Goal: Task Accomplishment & Management: Use online tool/utility

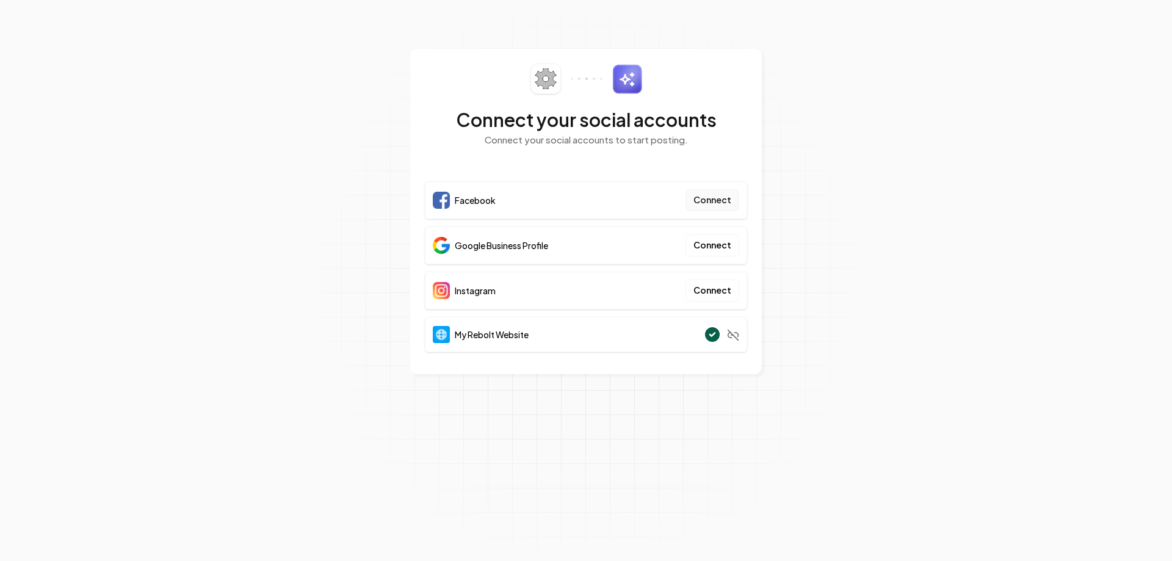
click at [728, 203] on button "Connect" at bounding box center [712, 200] width 54 height 22
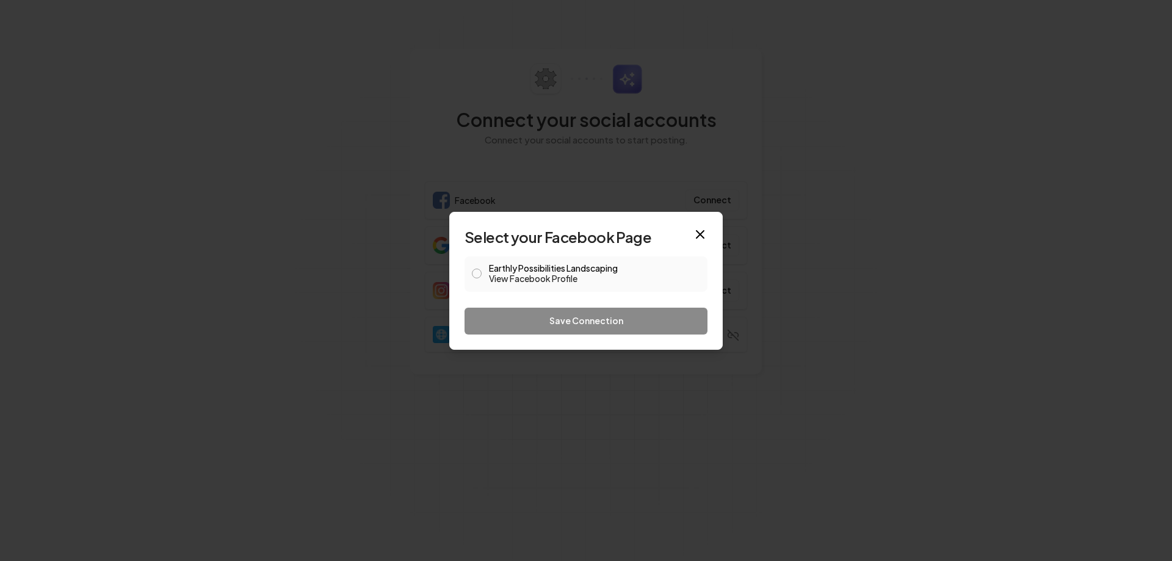
click at [474, 270] on button "Earthly Possibilities Landscaping View Facebook Profile" at bounding box center [477, 274] width 10 height 10
click at [516, 320] on button "Save Connection" at bounding box center [585, 321] width 243 height 27
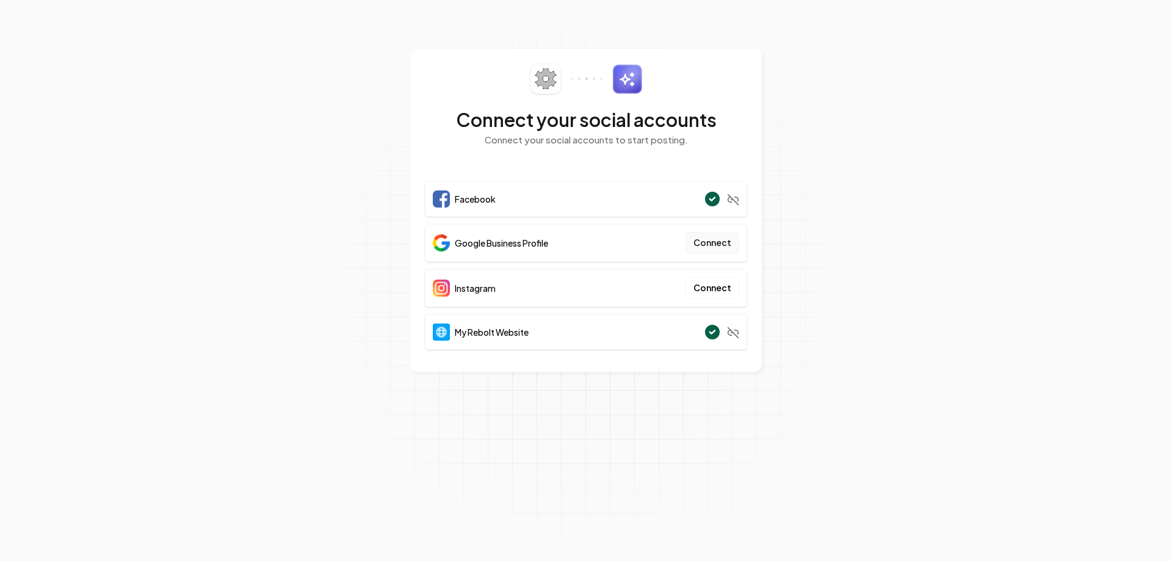
click at [723, 240] on button "Connect" at bounding box center [712, 243] width 54 height 22
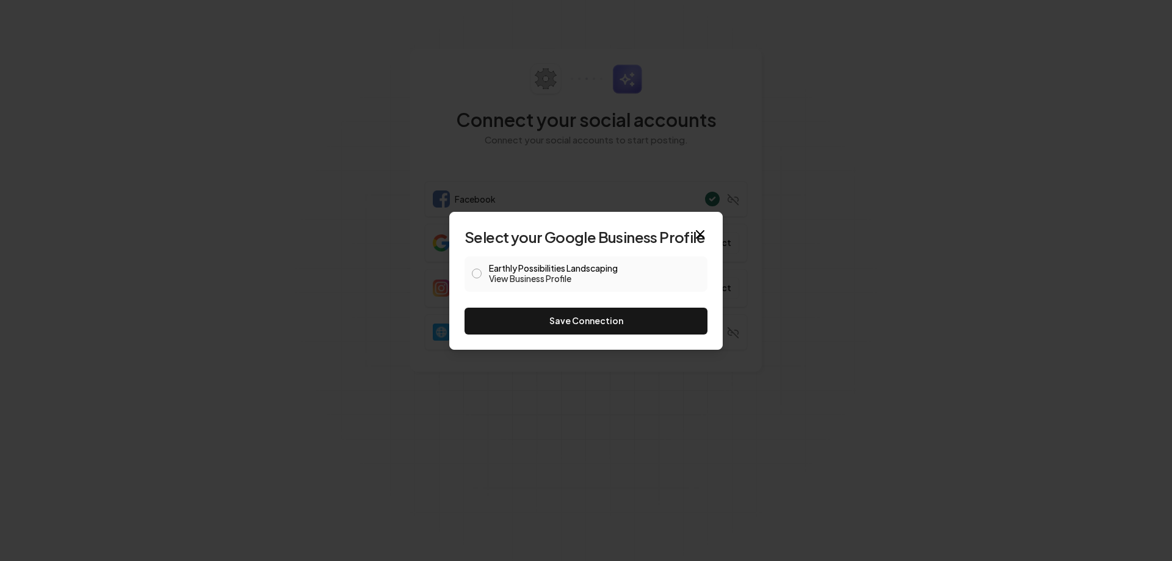
click at [477, 276] on button "Earthly Possibilities Landscaping View Business Profile" at bounding box center [477, 274] width 10 height 10
click at [506, 314] on button "Save Connection" at bounding box center [585, 321] width 243 height 27
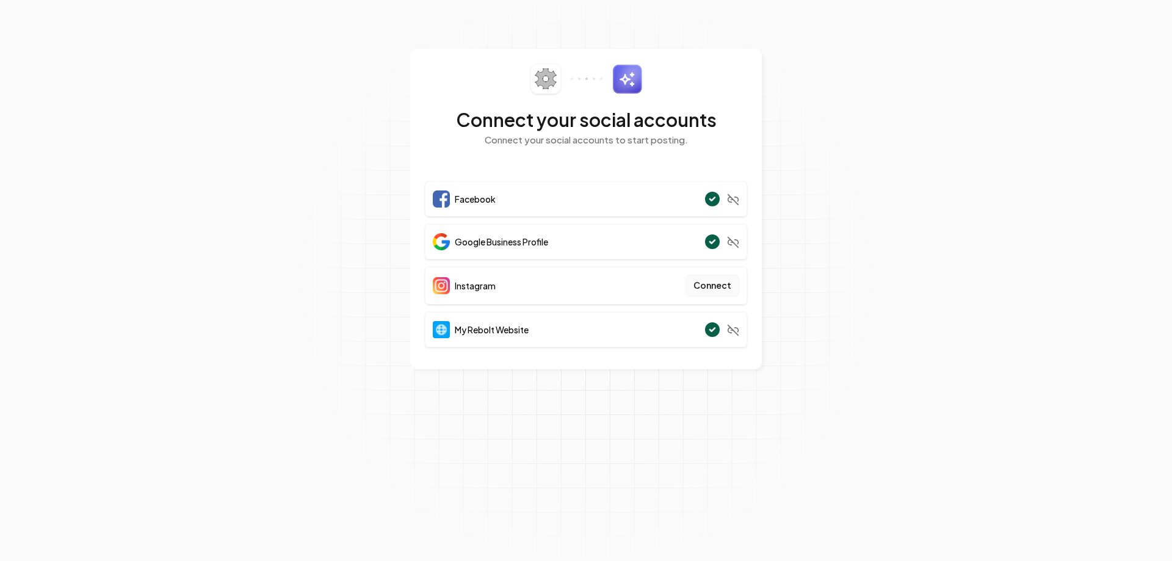
click at [723, 284] on button "Connect" at bounding box center [712, 286] width 54 height 22
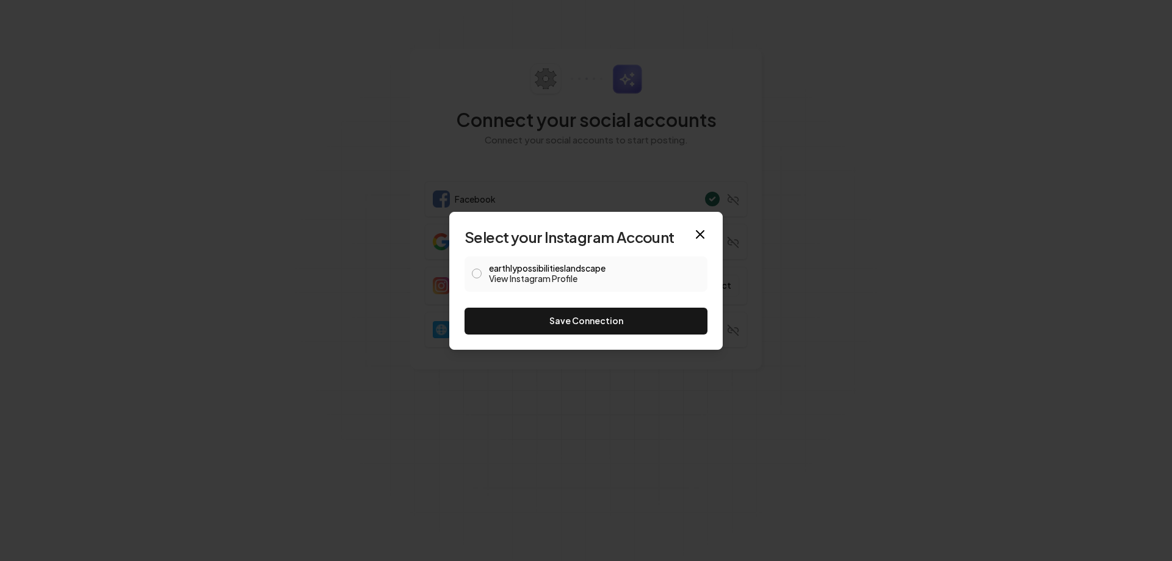
click at [474, 272] on button "earthlypossibilitieslandscape View Instagram Profile" at bounding box center [477, 274] width 10 height 10
click at [528, 323] on button "Save Connection" at bounding box center [585, 321] width 243 height 27
